Goal: Information Seeking & Learning: Learn about a topic

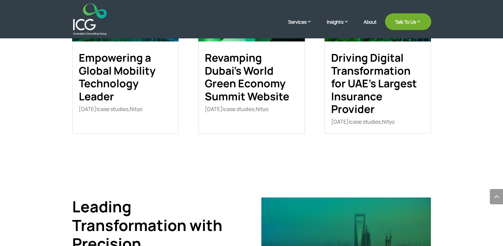
scroll to position [998, 0]
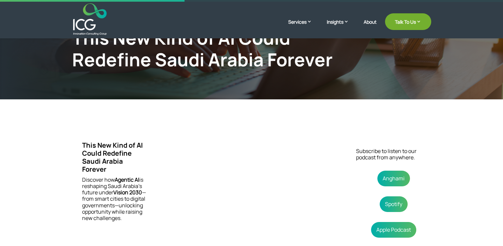
scroll to position [67, 0]
